Goal: Information Seeking & Learning: Learn about a topic

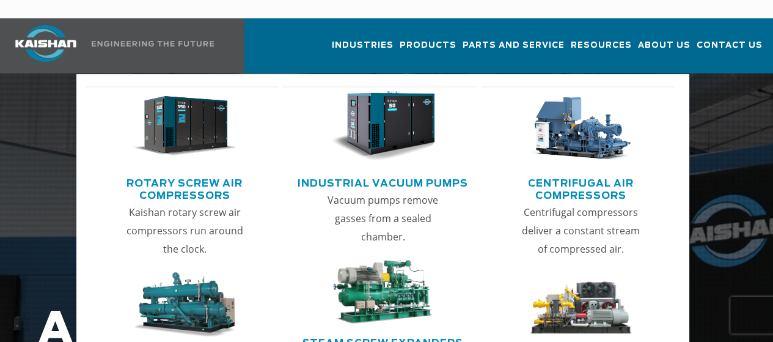
click at [187, 132] on img "Main menu" at bounding box center [185, 126] width 105 height 70
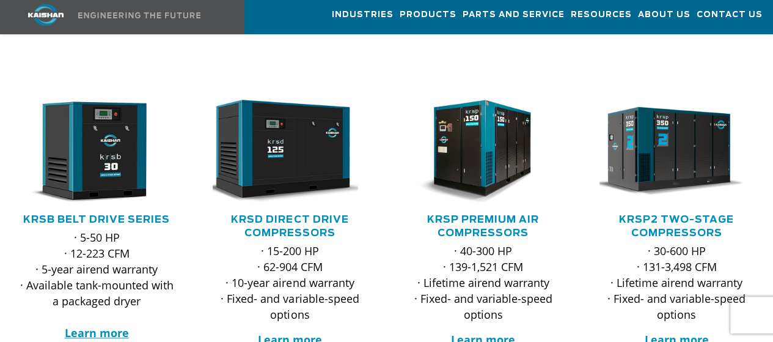
scroll to position [186, 0]
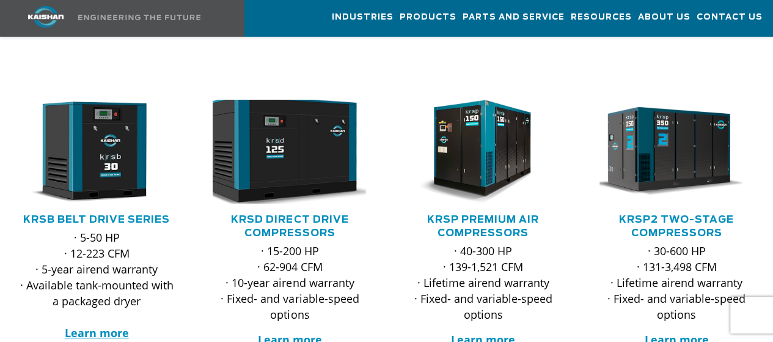
click at [285, 141] on img at bounding box center [281, 151] width 170 height 114
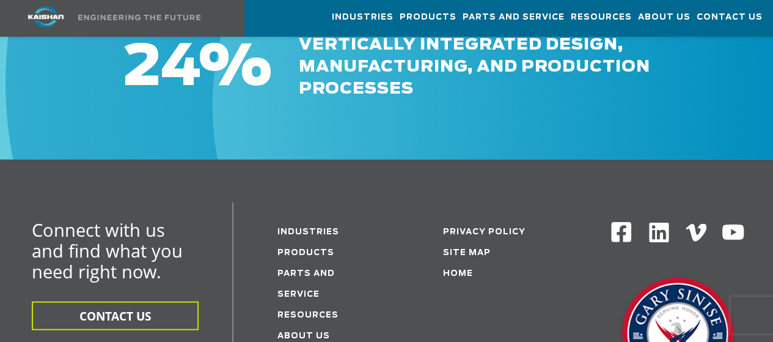
scroll to position [3591, 0]
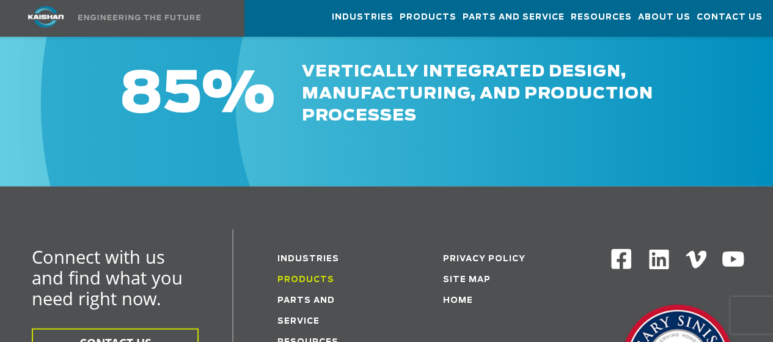
click at [312, 276] on link "Products" at bounding box center [306, 280] width 57 height 8
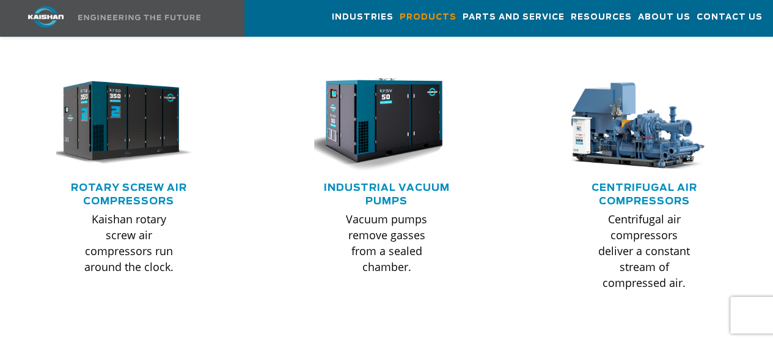
scroll to position [808, 0]
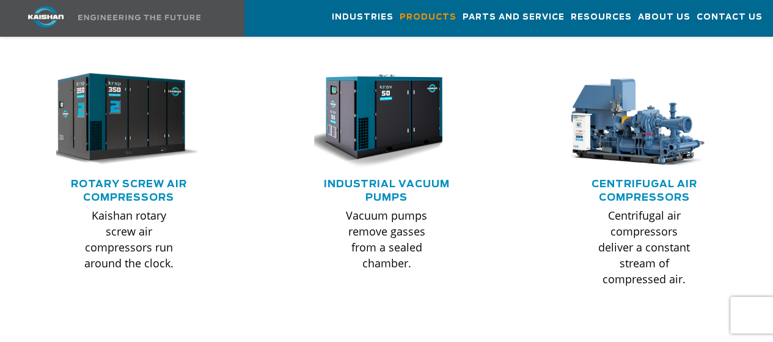
click at [123, 147] on img at bounding box center [120, 119] width 160 height 108
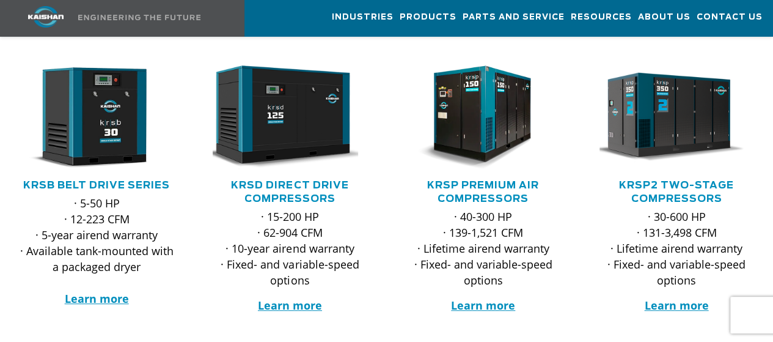
scroll to position [224, 0]
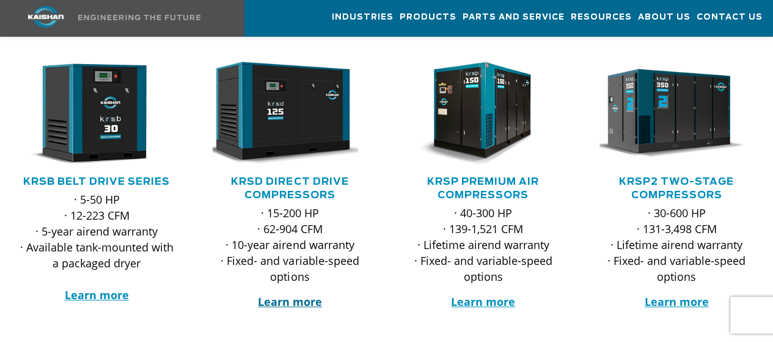
click at [274, 294] on strong "Learn more" at bounding box center [290, 301] width 64 height 15
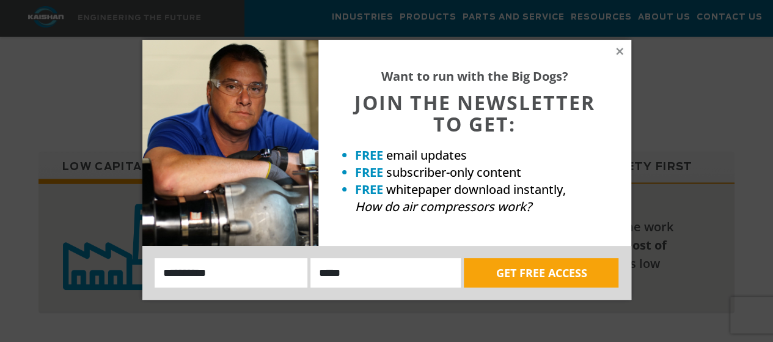
scroll to position [1153, 0]
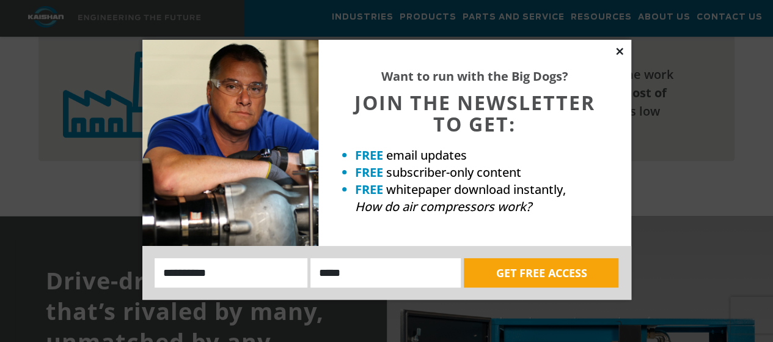
click at [622, 54] on icon at bounding box center [619, 51] width 7 height 7
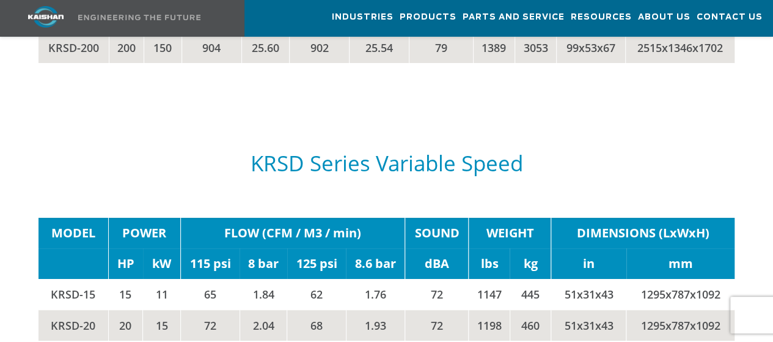
scroll to position [2335, 0]
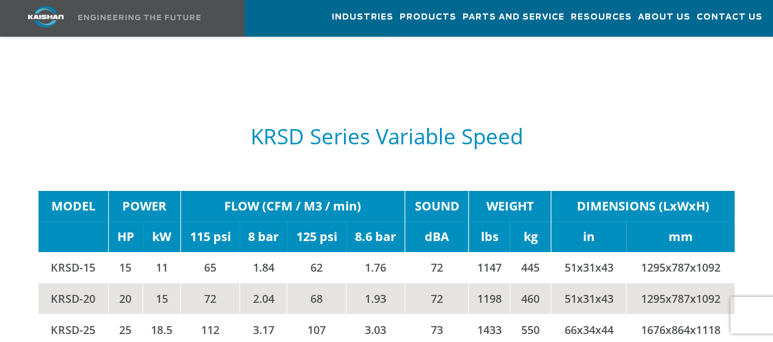
click at [70, 252] on td "KRSD-15" at bounding box center [74, 267] width 70 height 31
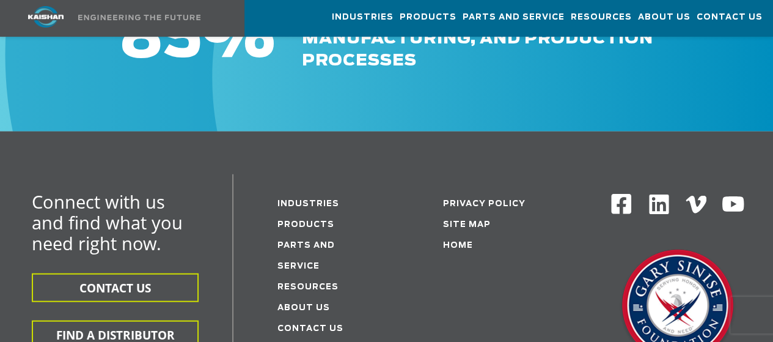
scroll to position [3652, 0]
